Goal: Task Accomplishment & Management: Manage account settings

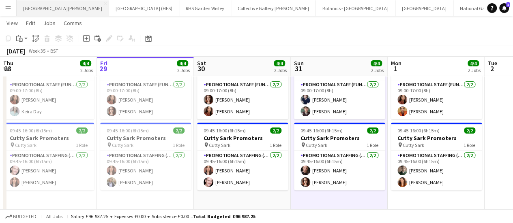
click at [42, 9] on button "[GEOGRAPHIC_DATA][PERSON_NAME] [GEOGRAPHIC_DATA] Close" at bounding box center [63, 8] width 92 height 16
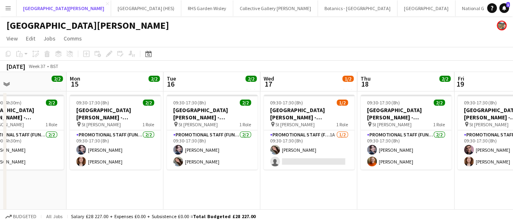
scroll to position [0, 321]
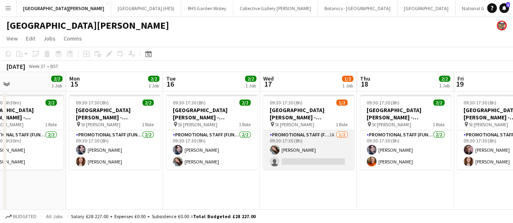
click at [327, 155] on app-card-role "Promotional Staff (Fundraiser) 1A [DATE] 09:30-17:30 (8h) [PERSON_NAME] single-…" at bounding box center [308, 150] width 91 height 39
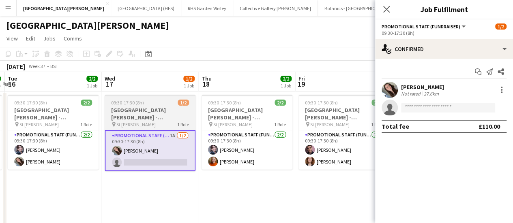
scroll to position [0, 203]
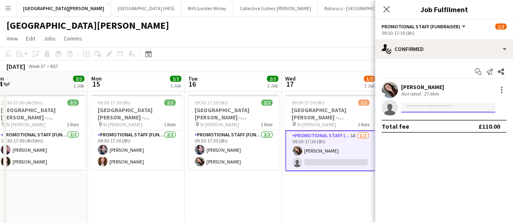
click at [453, 107] on input at bounding box center [448, 108] width 94 height 10
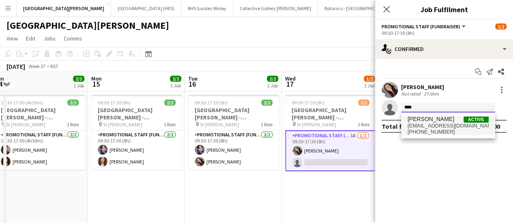
type input "****"
click at [437, 129] on span "[PHONE_NUMBER]" at bounding box center [447, 132] width 81 height 6
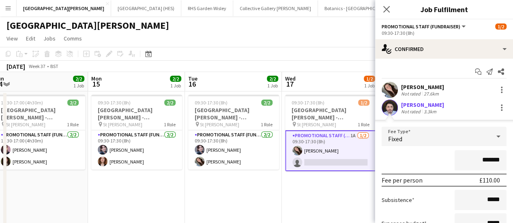
scroll to position [76, 0]
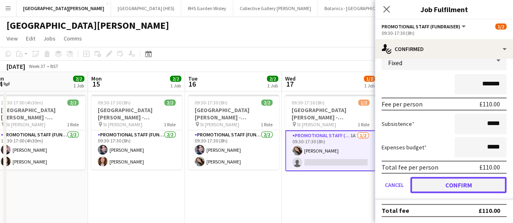
click at [426, 180] on button "Confirm" at bounding box center [458, 185] width 96 height 16
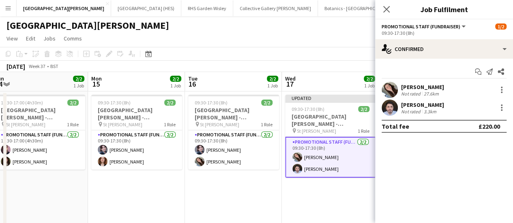
scroll to position [0, 0]
click at [298, 191] on app-date-cell "Updated 09:30-17:30 (8h) 2/2 [GEOGRAPHIC_DATA][PERSON_NAME] - Fundraising pin S…" at bounding box center [330, 161] width 97 height 139
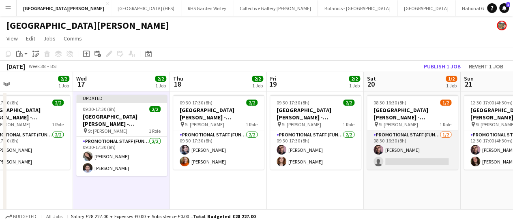
scroll to position [0, 218]
click at [416, 164] on app-card-role "Promotional Staff (Fundraiser) [DATE] 08:30-16:30 (8h) [PERSON_NAME] single-neu…" at bounding box center [411, 150] width 91 height 39
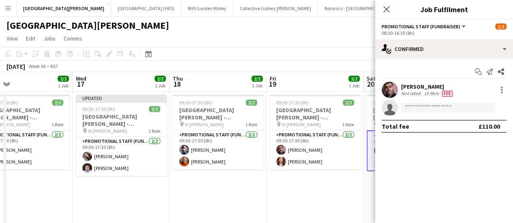
click at [458, 114] on app-invite-slot "single-neutral-actions" at bounding box center [444, 108] width 138 height 16
click at [458, 111] on input at bounding box center [448, 108] width 94 height 10
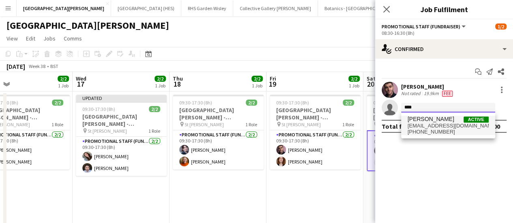
type input "****"
click at [436, 133] on span "[PHONE_NUMBER]" at bounding box center [447, 132] width 81 height 6
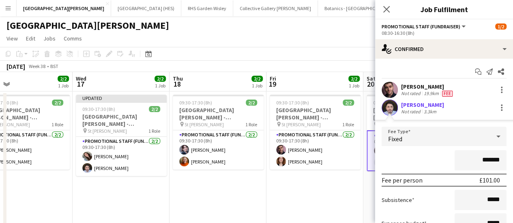
click at [346, 190] on app-date-cell "09:30-17:30 (8h) 2/2 [GEOGRAPHIC_DATA][PERSON_NAME] - Fundraising pin St [PERSO…" at bounding box center [314, 161] width 97 height 139
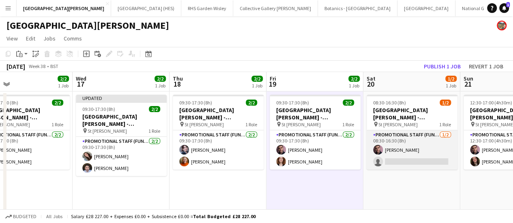
click at [411, 157] on app-card-role "Promotional Staff (Fundraiser) [DATE] 08:30-16:30 (8h) [PERSON_NAME] single-neu…" at bounding box center [411, 150] width 91 height 39
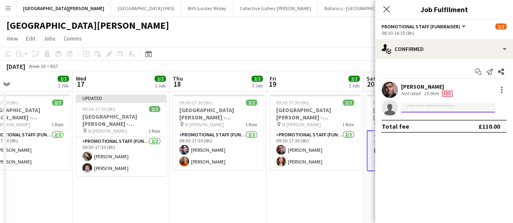
click at [442, 108] on input at bounding box center [448, 108] width 94 height 10
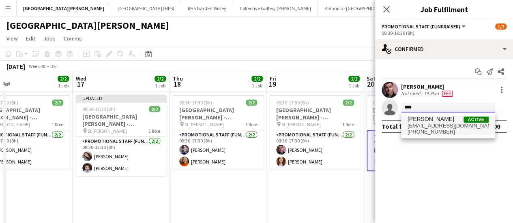
type input "****"
click at [462, 125] on span "[EMAIL_ADDRESS][DOMAIN_NAME]" at bounding box center [447, 126] width 81 height 6
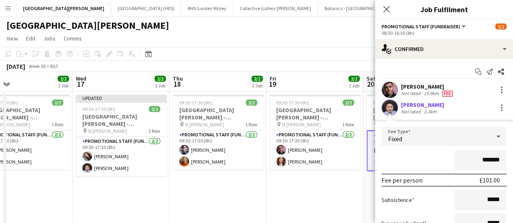
click at [482, 160] on input "*******" at bounding box center [480, 160] width 52 height 20
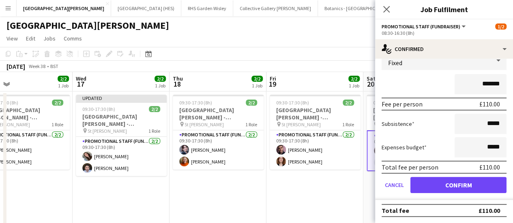
type input "*******"
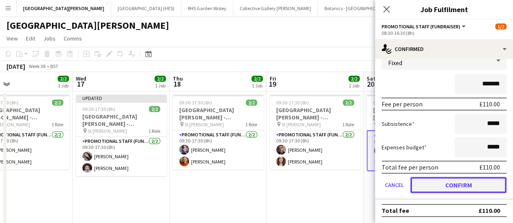
click at [448, 191] on button "Confirm" at bounding box center [458, 185] width 96 height 16
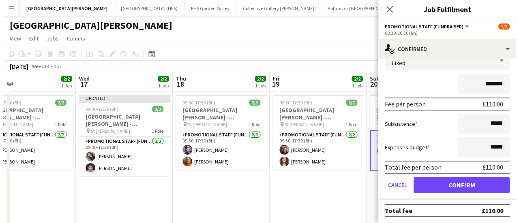
scroll to position [0, 0]
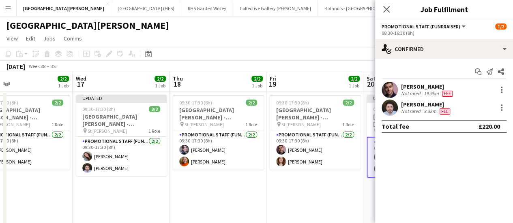
click at [339, 184] on app-date-cell "09:30-17:30 (8h) 2/2 [GEOGRAPHIC_DATA][PERSON_NAME] - Fundraising pin St [PERSO…" at bounding box center [314, 161] width 97 height 139
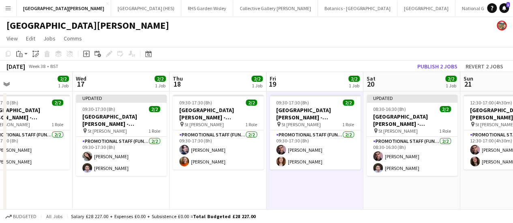
click at [338, 41] on app-page-menu "View Day view expanded Day view collapsed Month view Date picker Jump to [DATE]…" at bounding box center [256, 39] width 513 height 15
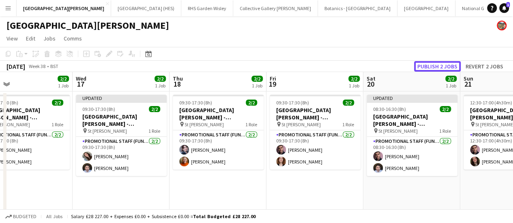
drag, startPoint x: 424, startPoint y: 62, endPoint x: 442, endPoint y: 64, distance: 17.9
click at [442, 64] on button "Publish 2 jobs" at bounding box center [437, 66] width 47 height 11
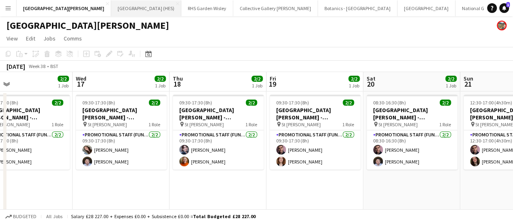
click at [123, 10] on button "[GEOGRAPHIC_DATA] (HES) Close" at bounding box center [146, 8] width 70 height 16
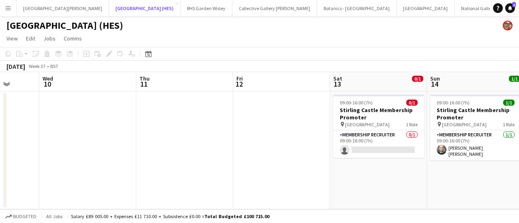
scroll to position [0, 276]
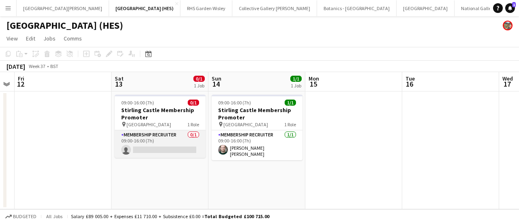
click at [163, 149] on app-card-role "Membership Recruiter 0/1 09:00-16:00 (7h) single-neutral-actions" at bounding box center [160, 145] width 91 height 28
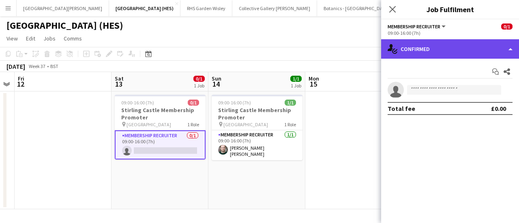
click at [441, 45] on div "single-neutral-actions-check-2 Confirmed" at bounding box center [450, 48] width 138 height 19
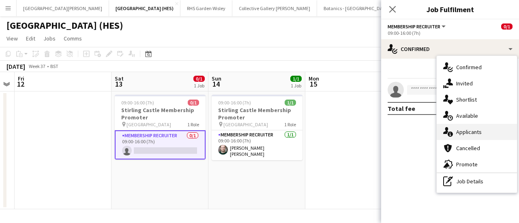
click at [474, 130] on div "single-neutral-actions-information Applicants" at bounding box center [477, 132] width 80 height 16
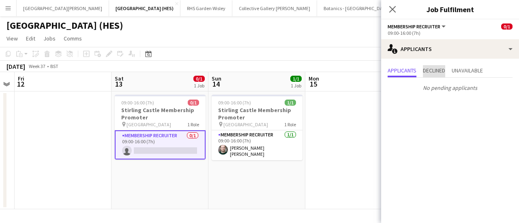
click at [426, 69] on span "Declined" at bounding box center [434, 71] width 22 height 6
click at [465, 75] on span "Unavailable" at bounding box center [467, 71] width 31 height 12
click at [309, 24] on div "[GEOGRAPHIC_DATA] (HES)" at bounding box center [259, 23] width 519 height 15
